Goal: Task Accomplishment & Management: Manage account settings

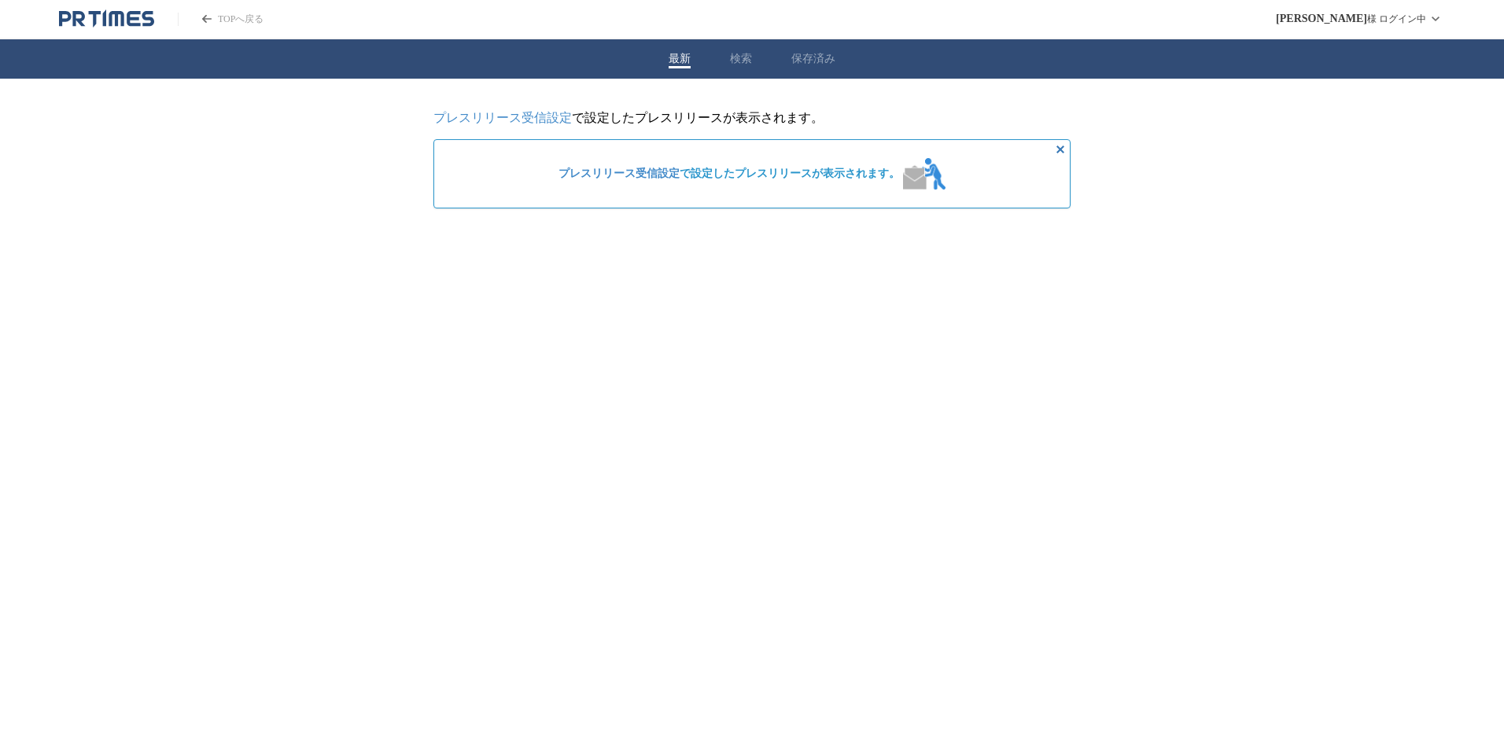
click at [672, 178] on link "プレスリリース受信設定" at bounding box center [618, 174] width 121 height 12
